Goal: Find specific page/section: Find specific page/section

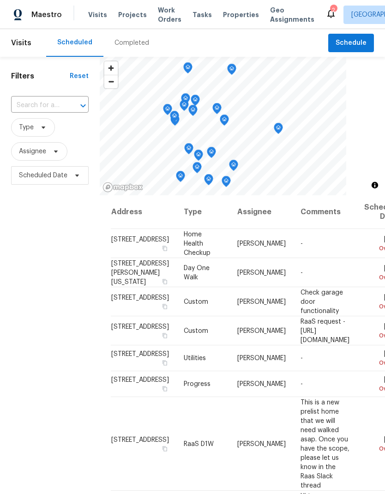
click at [28, 99] on input "text" at bounding box center [37, 105] width 52 height 14
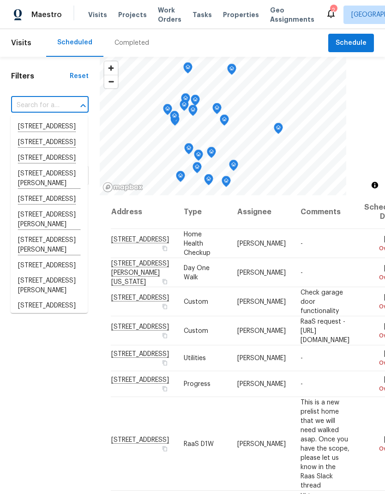
click at [161, 12] on span "Work Orders" at bounding box center [170, 15] width 24 height 18
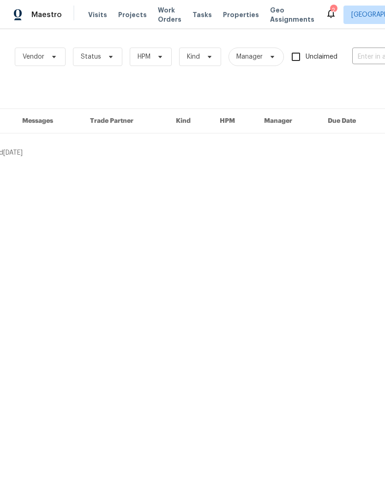
scroll to position [0, 38]
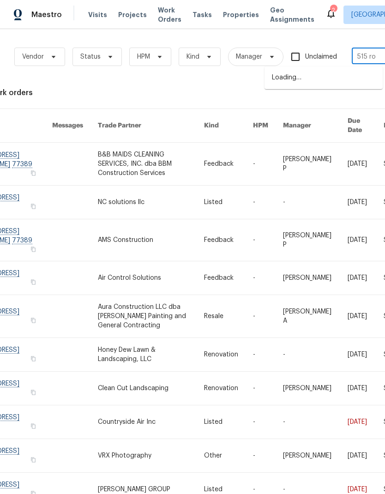
type input "515 ros"
click at [343, 85] on li "[STREET_ADDRESS]" at bounding box center [323, 77] width 118 height 15
click at [343, 88] on div "Work Orders Vendor Status HPM Kind Manager Unclaimed [STREET_ADDRESS] ​ View Re…" at bounding box center [222, 283] width 521 height 494
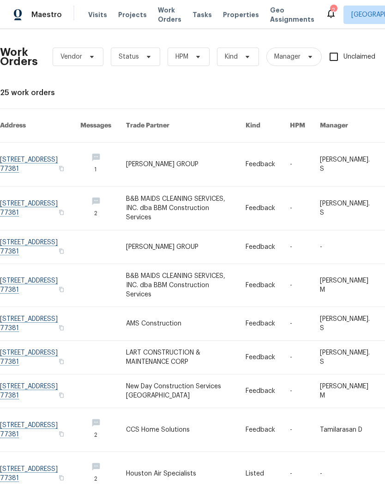
click at [22, 150] on link at bounding box center [40, 164] width 80 height 43
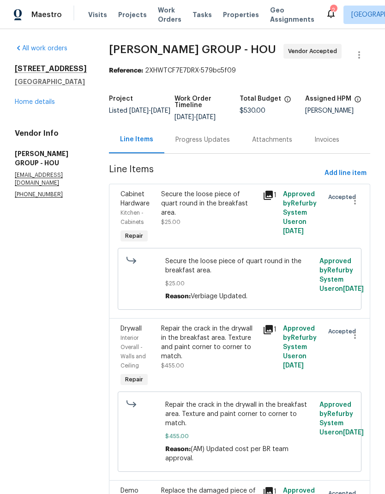
click at [30, 105] on link "Home details" at bounding box center [35, 102] width 40 height 6
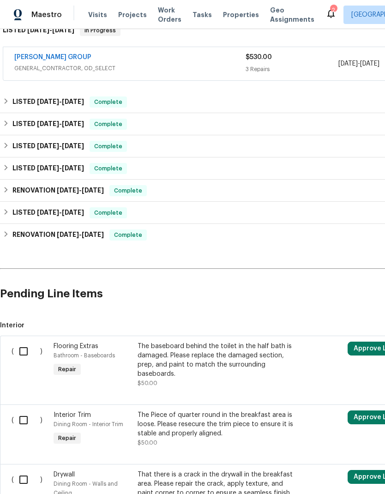
scroll to position [155, 0]
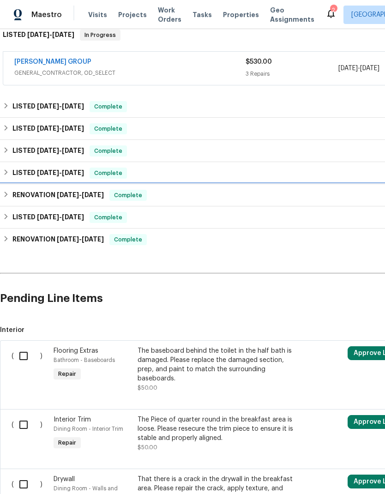
click at [38, 197] on h6 "RENOVATION [DATE] - [DATE]" at bounding box center [57, 195] width 91 height 11
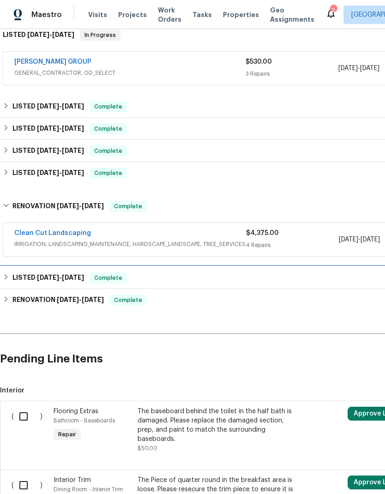
click at [32, 283] on h6 "LISTED [DATE] - [DATE]" at bounding box center [47, 277] width 71 height 11
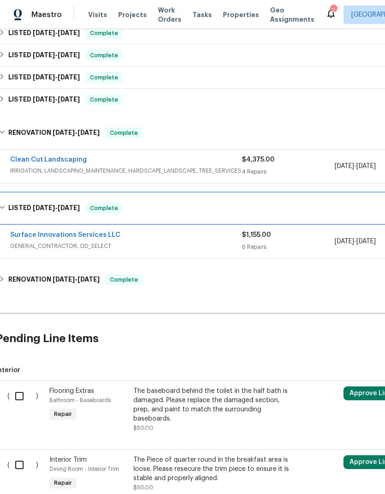
scroll to position [235, 2]
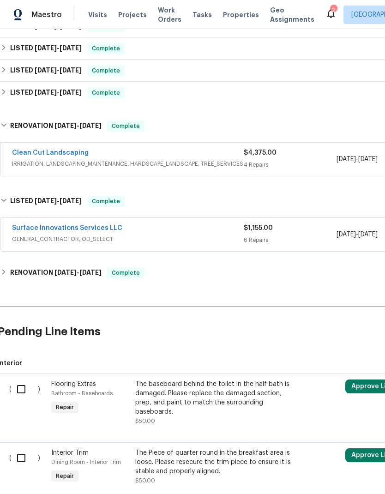
click at [31, 231] on link "Surface Innovations Services LLC" at bounding box center [67, 228] width 110 height 6
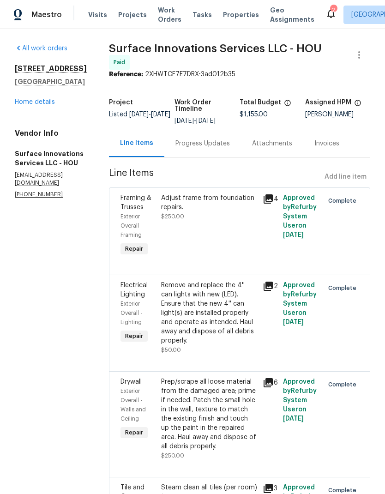
click at [29, 100] on link "Home details" at bounding box center [35, 102] width 40 height 6
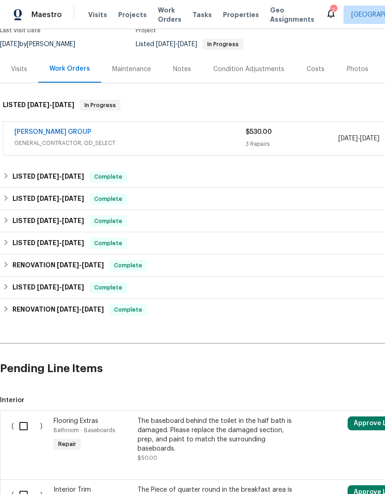
scroll to position [84, 3]
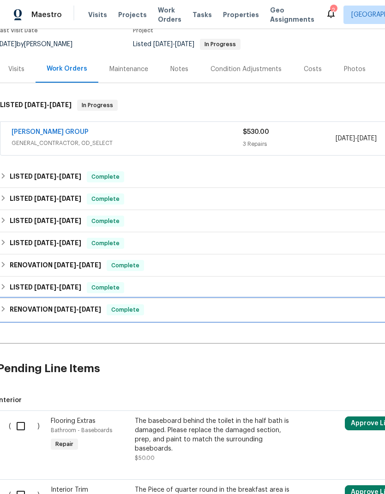
click at [37, 313] on h6 "RENOVATION [DATE] - [DATE]" at bounding box center [55, 309] width 91 height 11
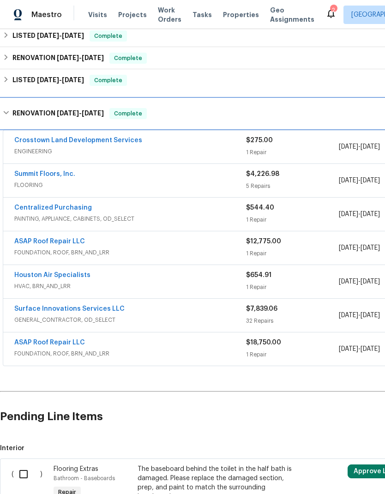
scroll to position [291, 0]
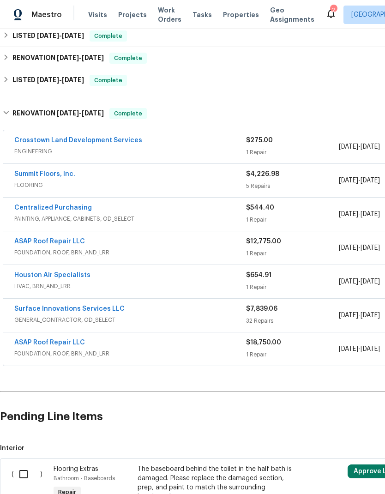
click at [26, 173] on link "Summit Floors, Inc." at bounding box center [44, 174] width 61 height 6
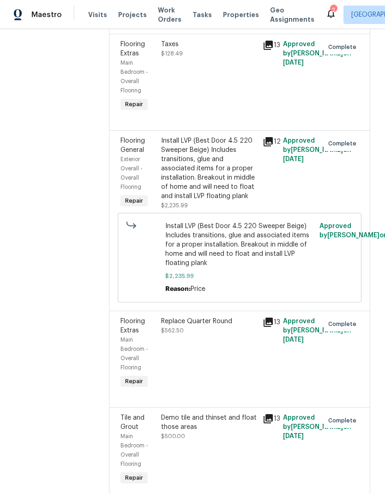
scroll to position [246, 0]
